Goal: Navigation & Orientation: Find specific page/section

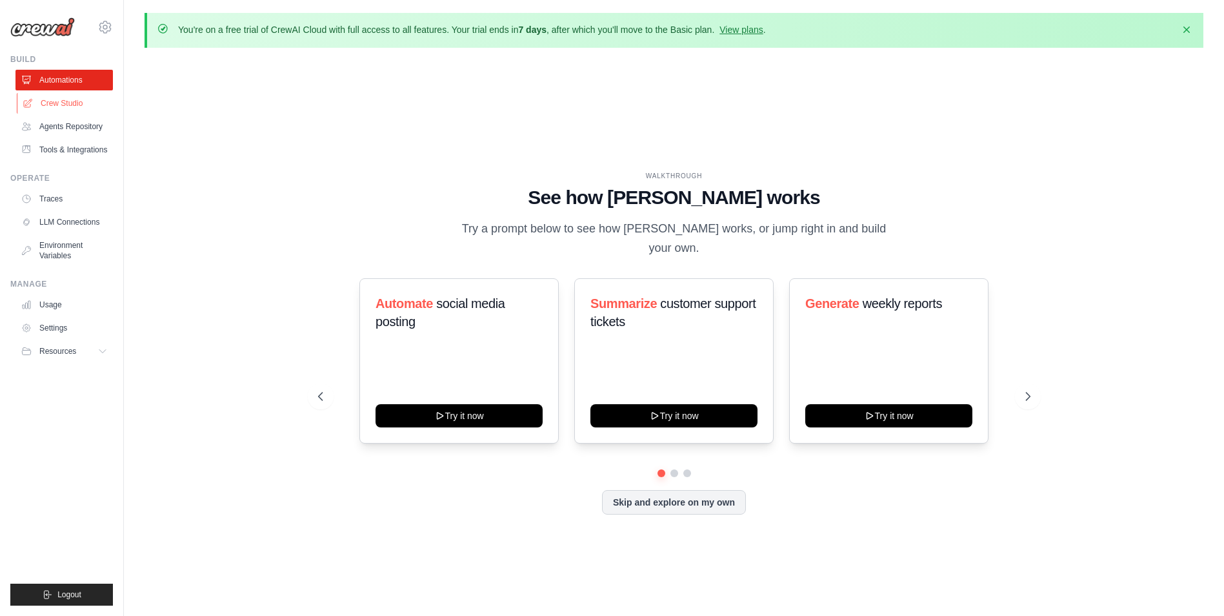
click at [77, 103] on link "Crew Studio" at bounding box center [65, 103] width 97 height 21
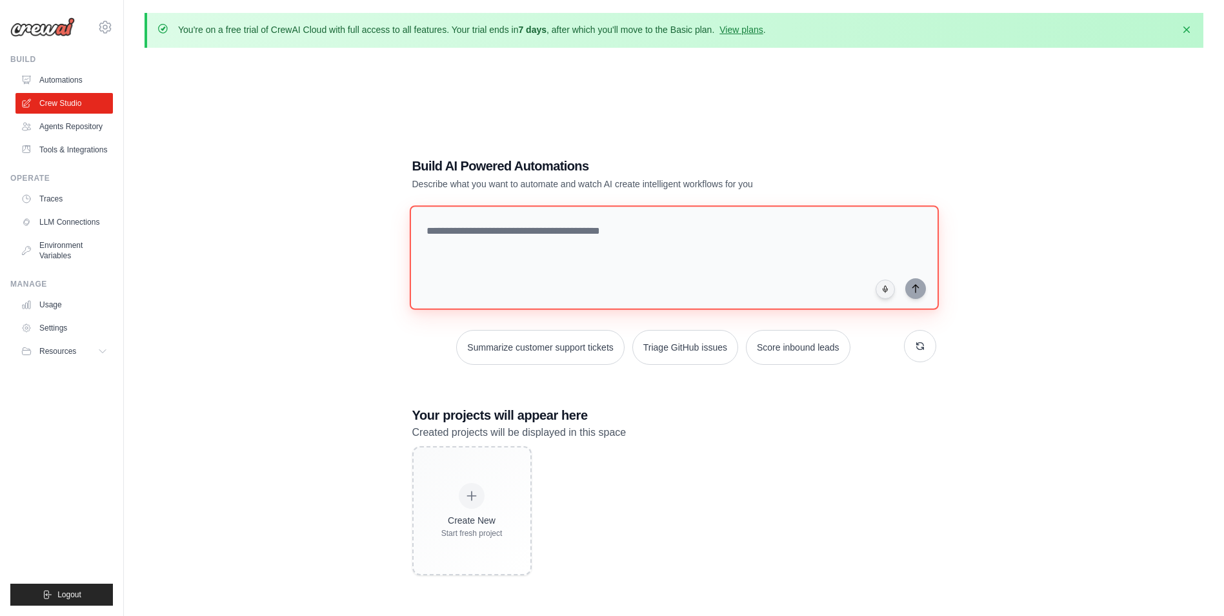
click at [564, 225] on textarea at bounding box center [673, 257] width 529 height 105
click at [750, 26] on link "View plans" at bounding box center [740, 30] width 43 height 10
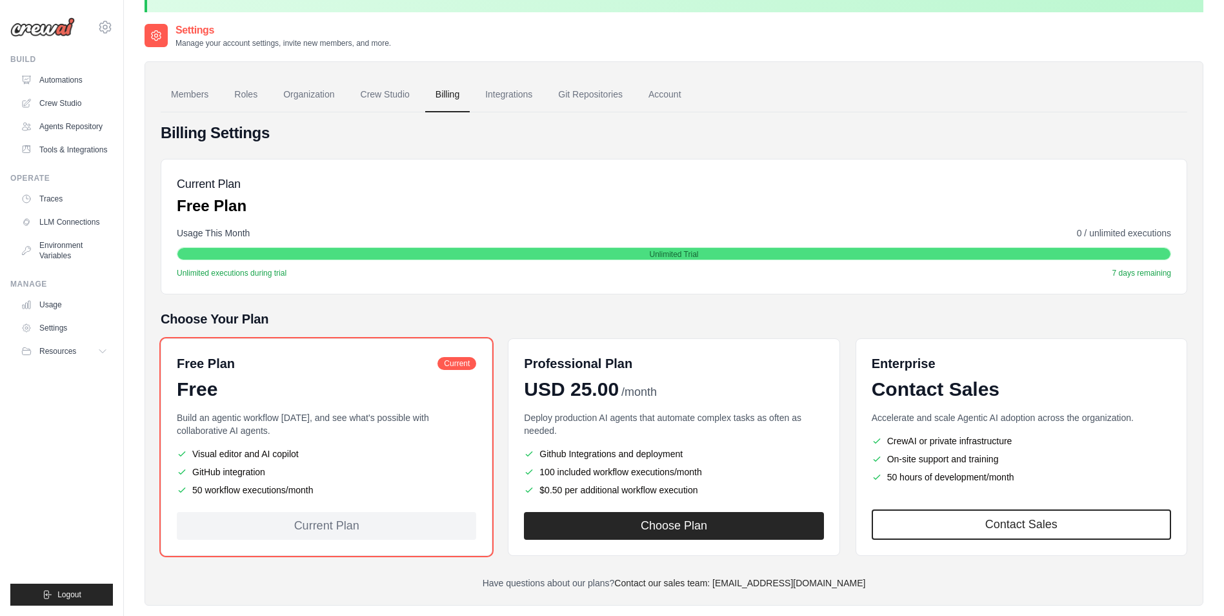
scroll to position [65, 0]
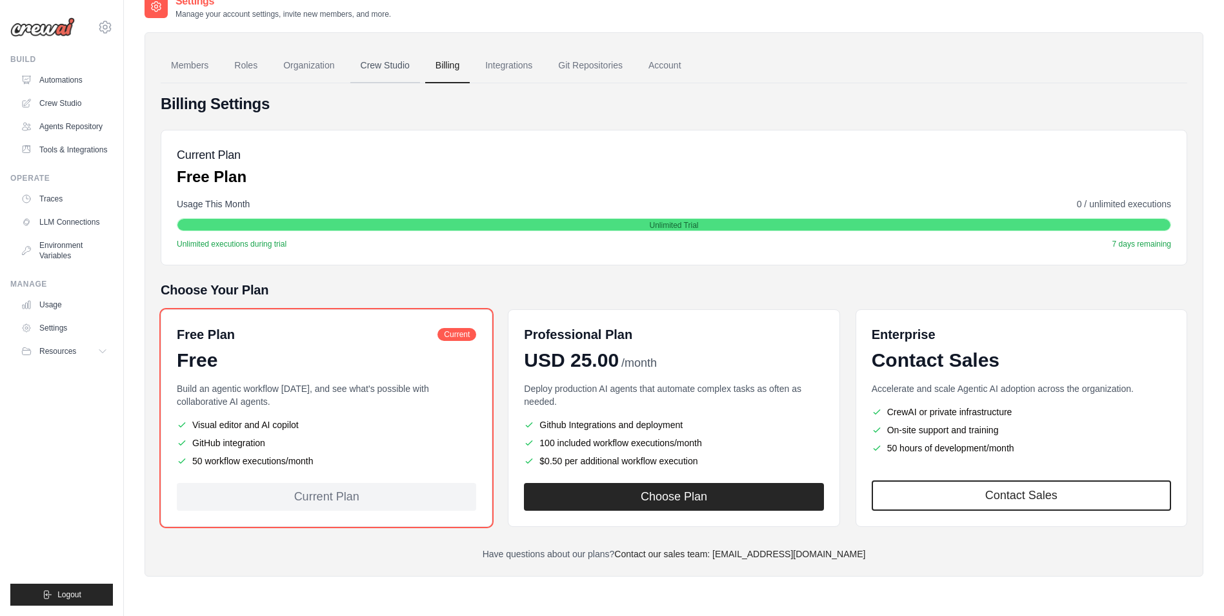
click at [396, 70] on link "Crew Studio" at bounding box center [385, 65] width 70 height 35
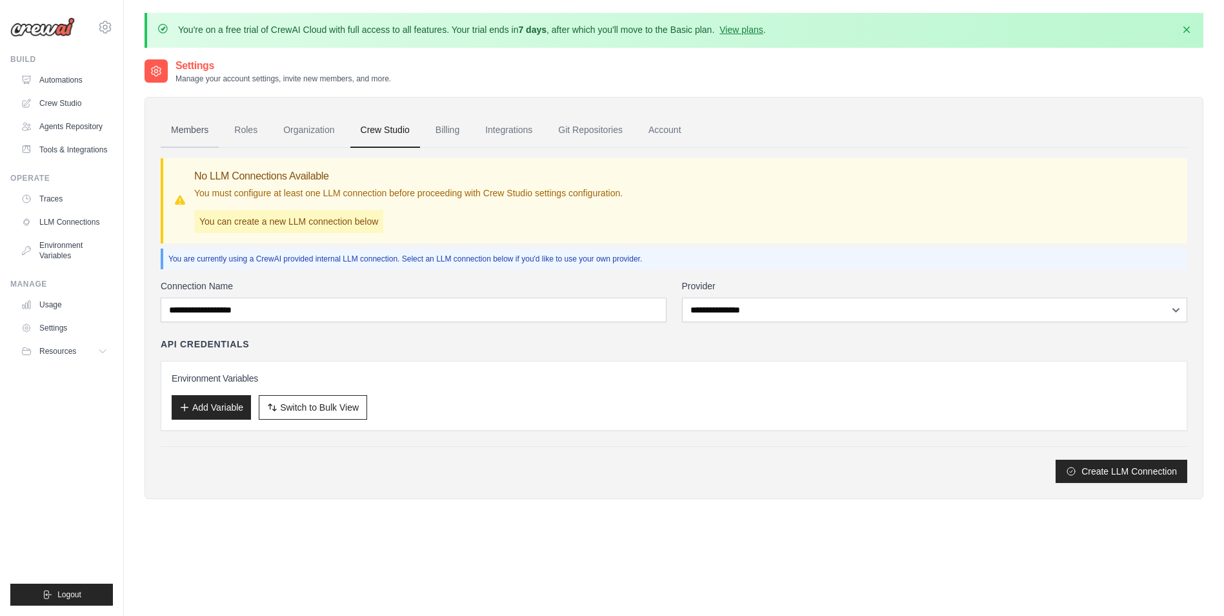
click at [191, 137] on link "Members" at bounding box center [190, 130] width 58 height 35
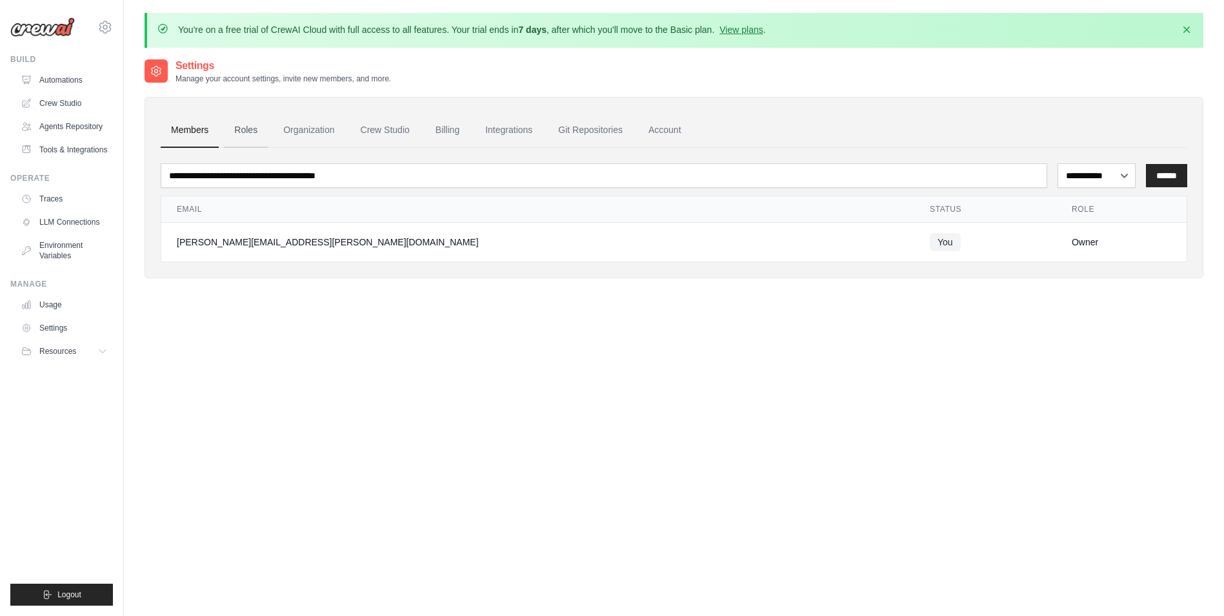
click at [235, 136] on link "Roles" at bounding box center [246, 130] width 44 height 35
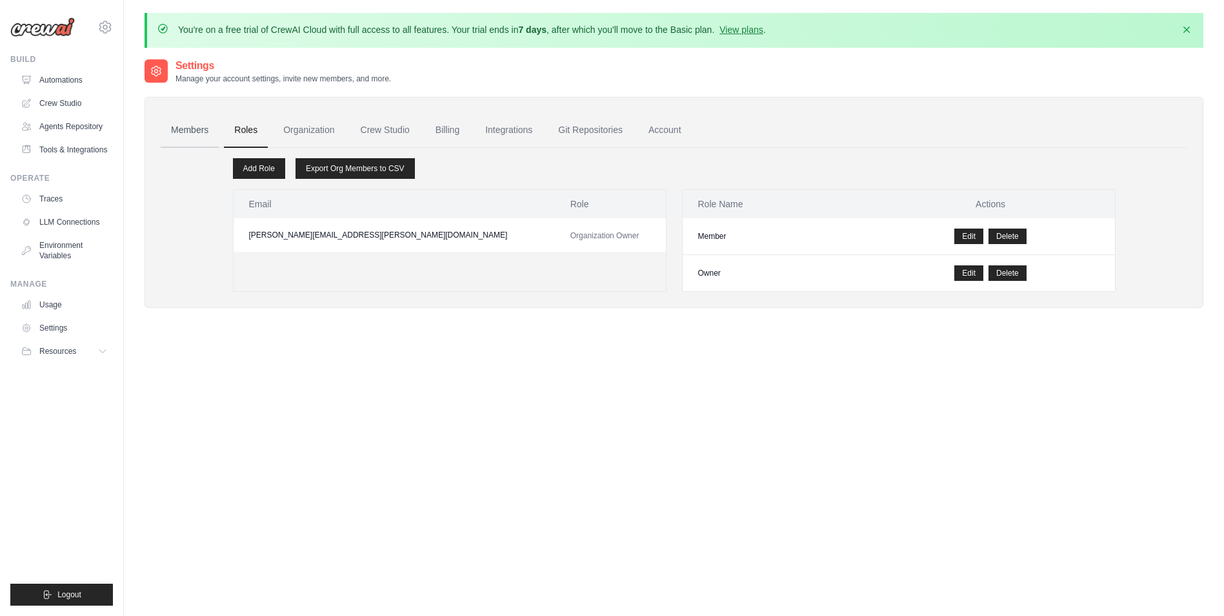
click at [195, 133] on link "Members" at bounding box center [190, 130] width 58 height 35
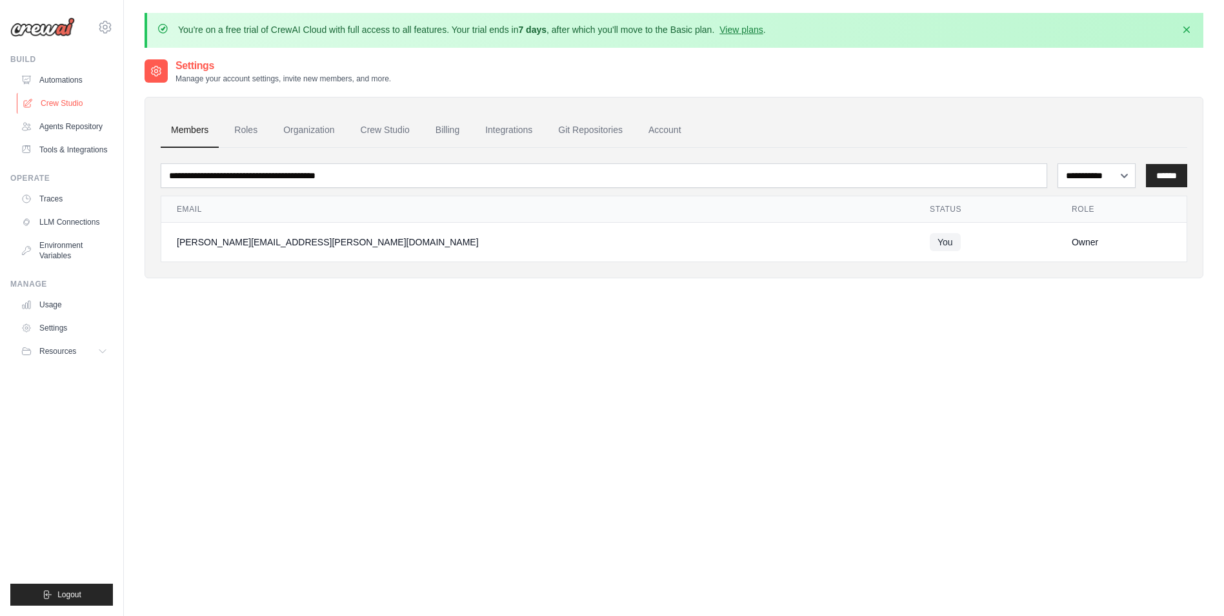
click at [63, 103] on link "Crew Studio" at bounding box center [65, 103] width 97 height 21
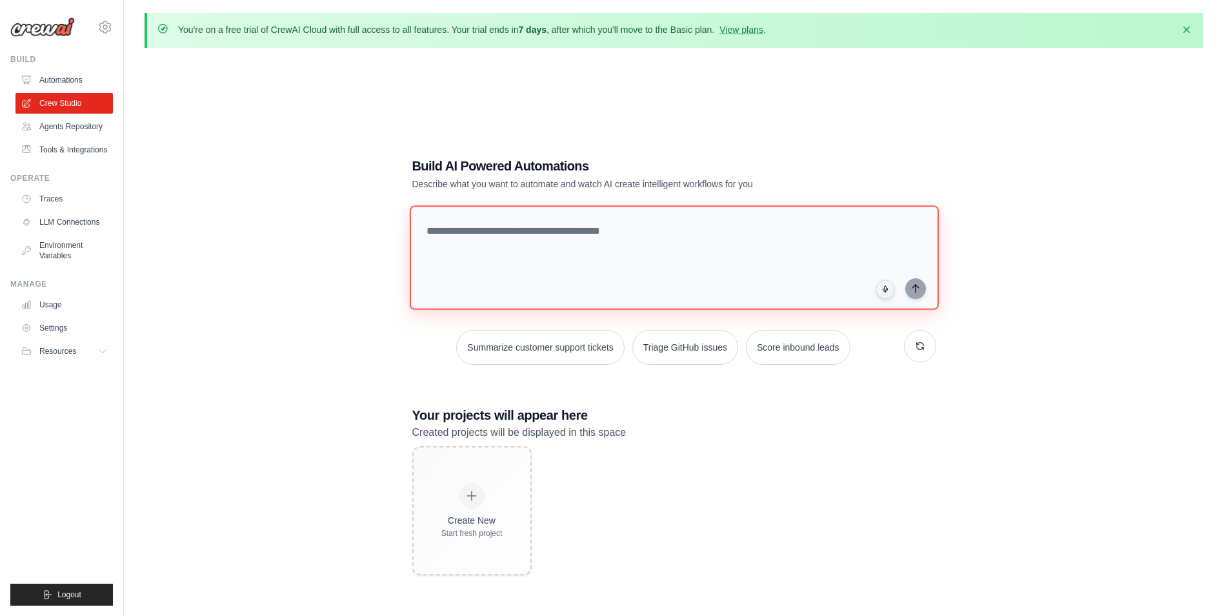
click at [524, 242] on textarea at bounding box center [673, 257] width 529 height 105
